Goal: Check status: Check status

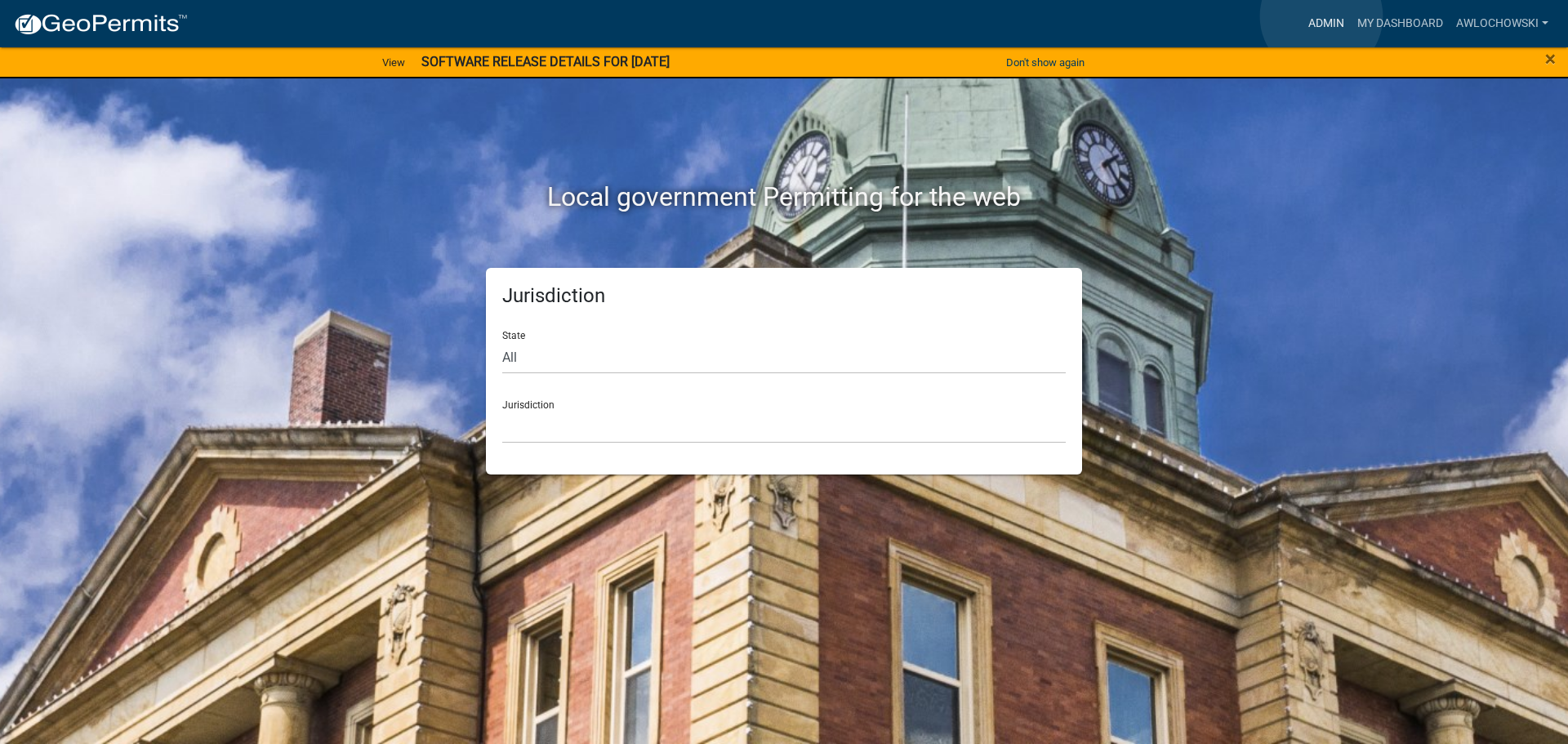
drag, startPoint x: 1321, startPoint y: 16, endPoint x: 1284, endPoint y: 48, distance: 48.9
click at [1319, 16] on link "Admin" at bounding box center [1326, 24] width 49 height 31
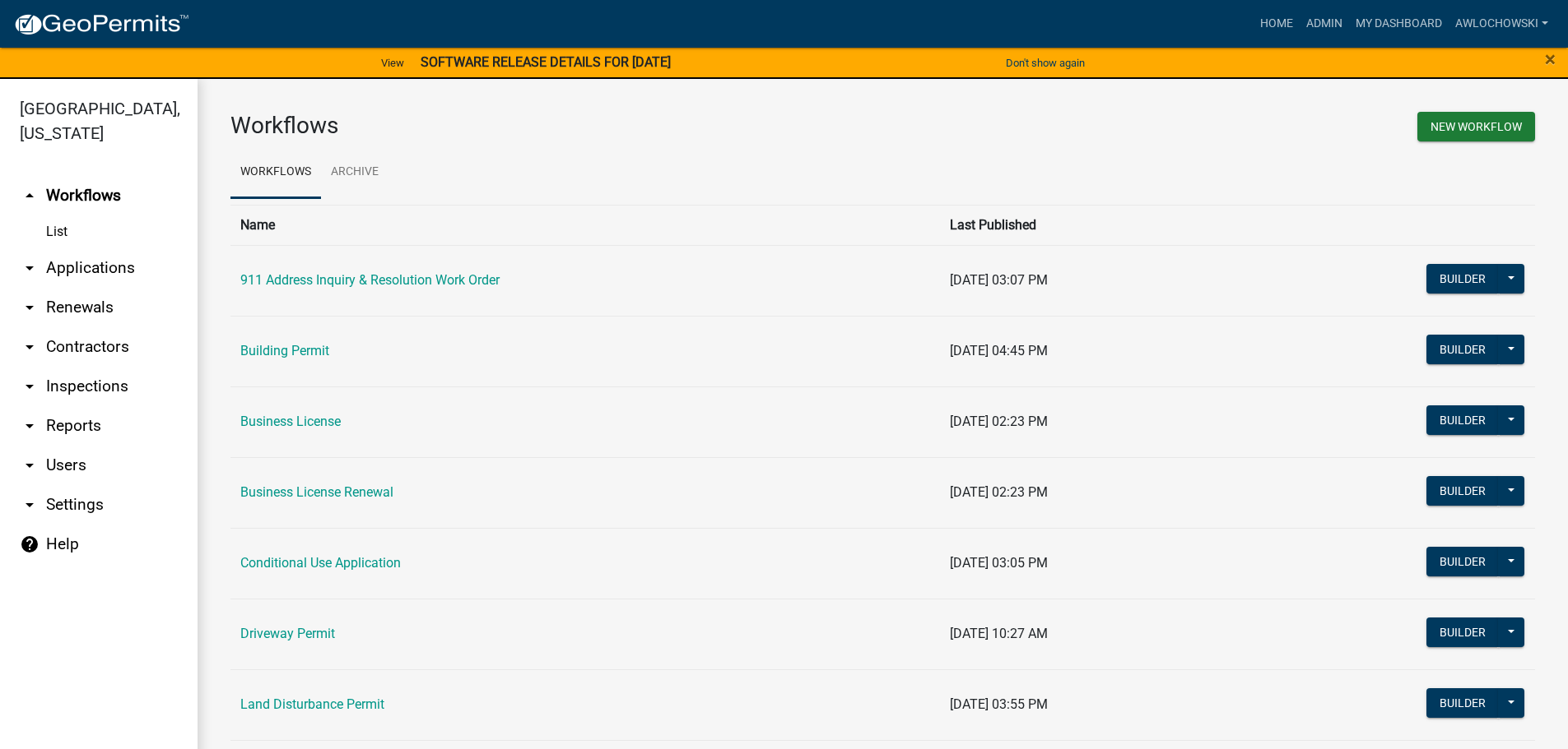
click at [75, 263] on link "arrow_drop_down Applications" at bounding box center [99, 267] width 197 height 39
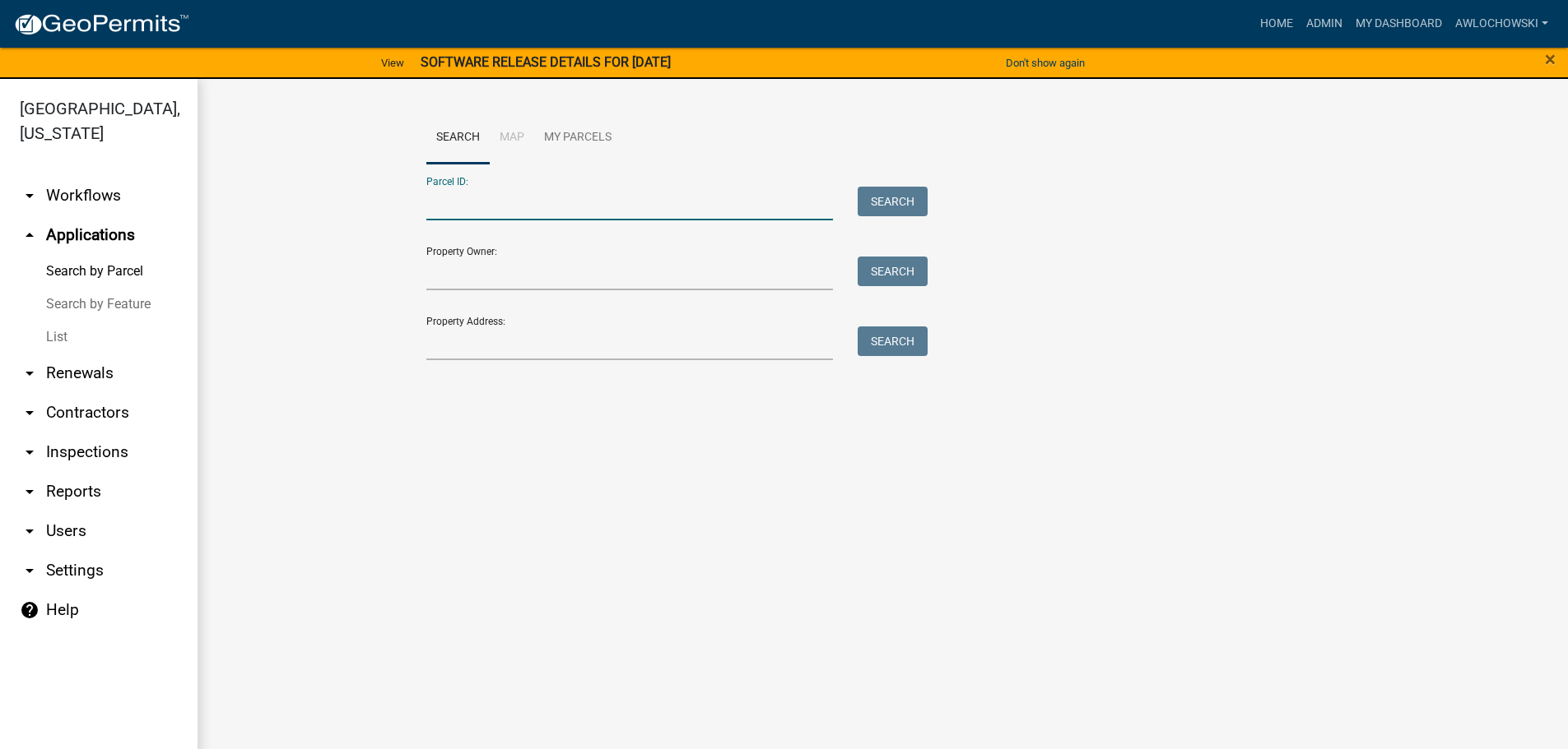
click at [466, 211] on input "Parcel ID:" at bounding box center [630, 203] width 407 height 34
type input "3099L 001"
click at [885, 193] on button "Search" at bounding box center [892, 201] width 70 height 30
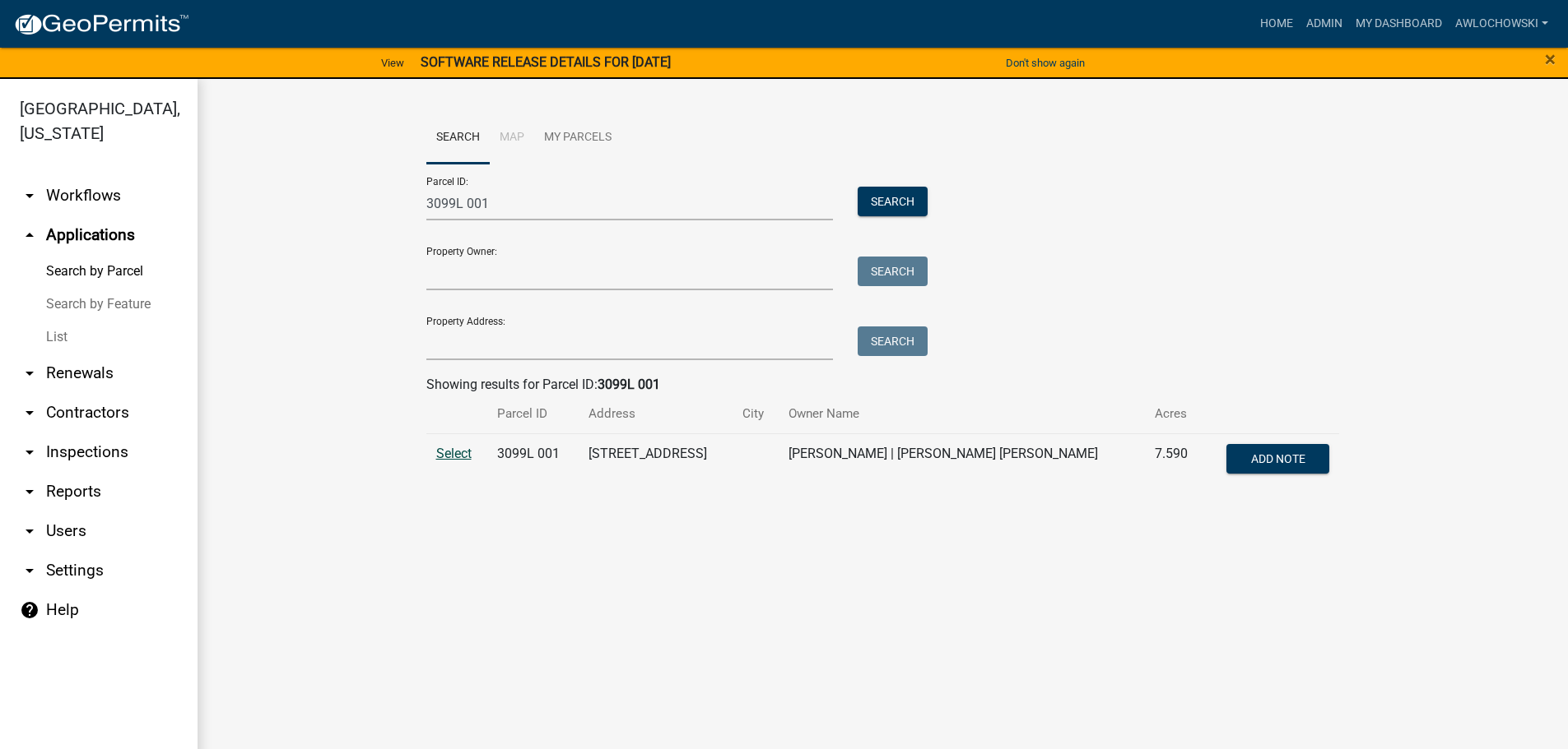
click at [440, 450] on span "Select" at bounding box center [453, 453] width 35 height 15
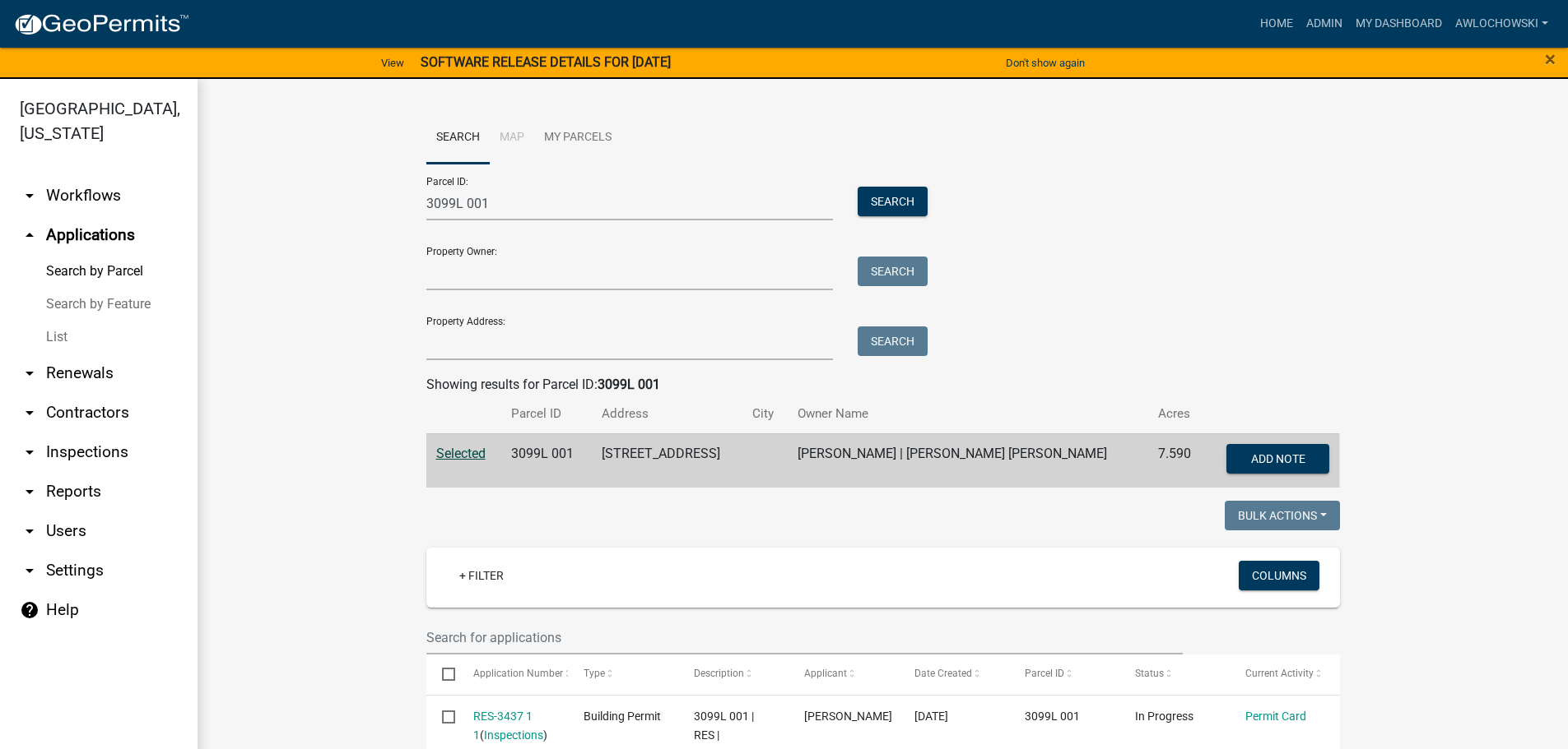
scroll to position [82, 0]
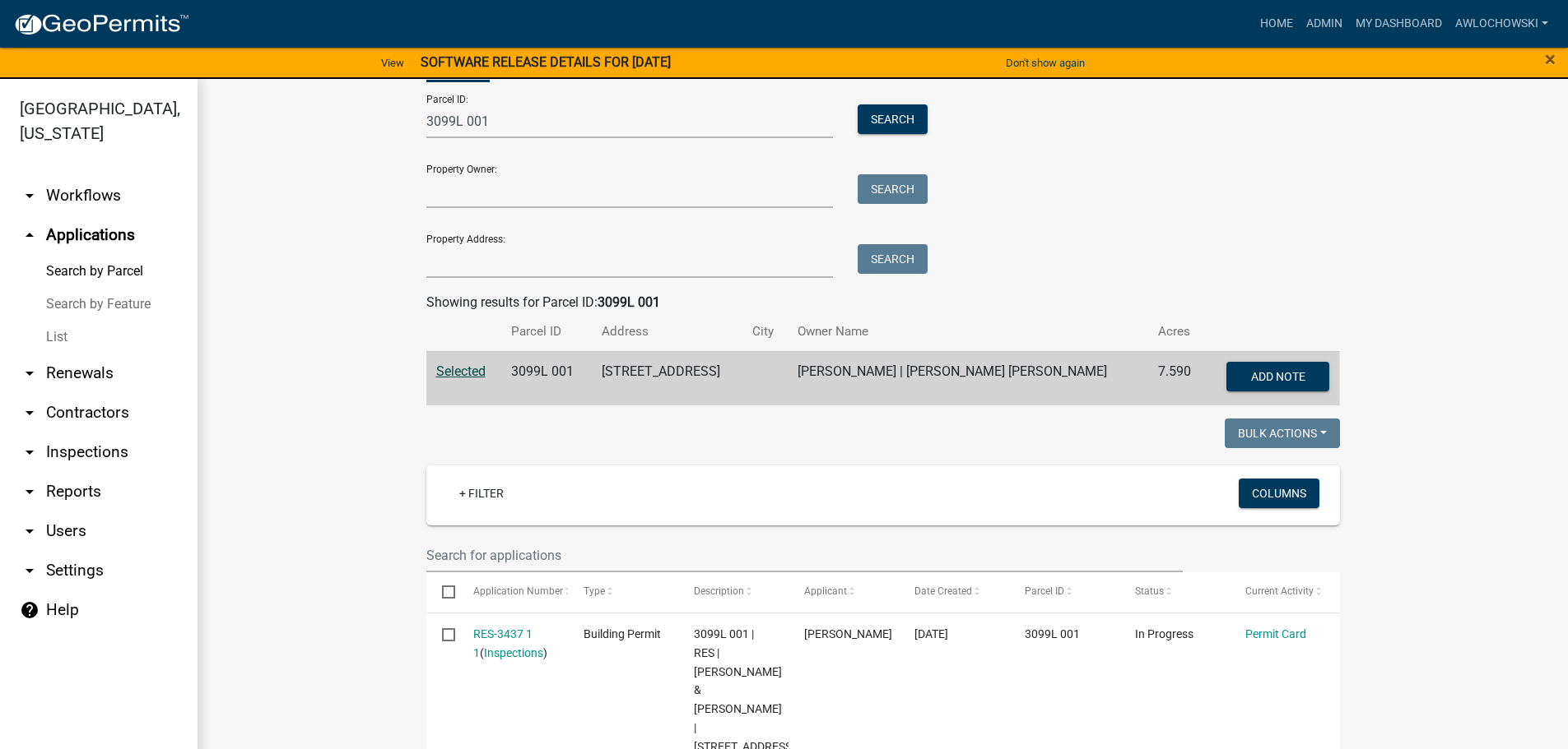
click at [968, 265] on div "Parcel ID: 3099L 001 Search Property Owner: Search Property Address: Search" at bounding box center [883, 179] width 913 height 196
